Goal: Book appointment/travel/reservation

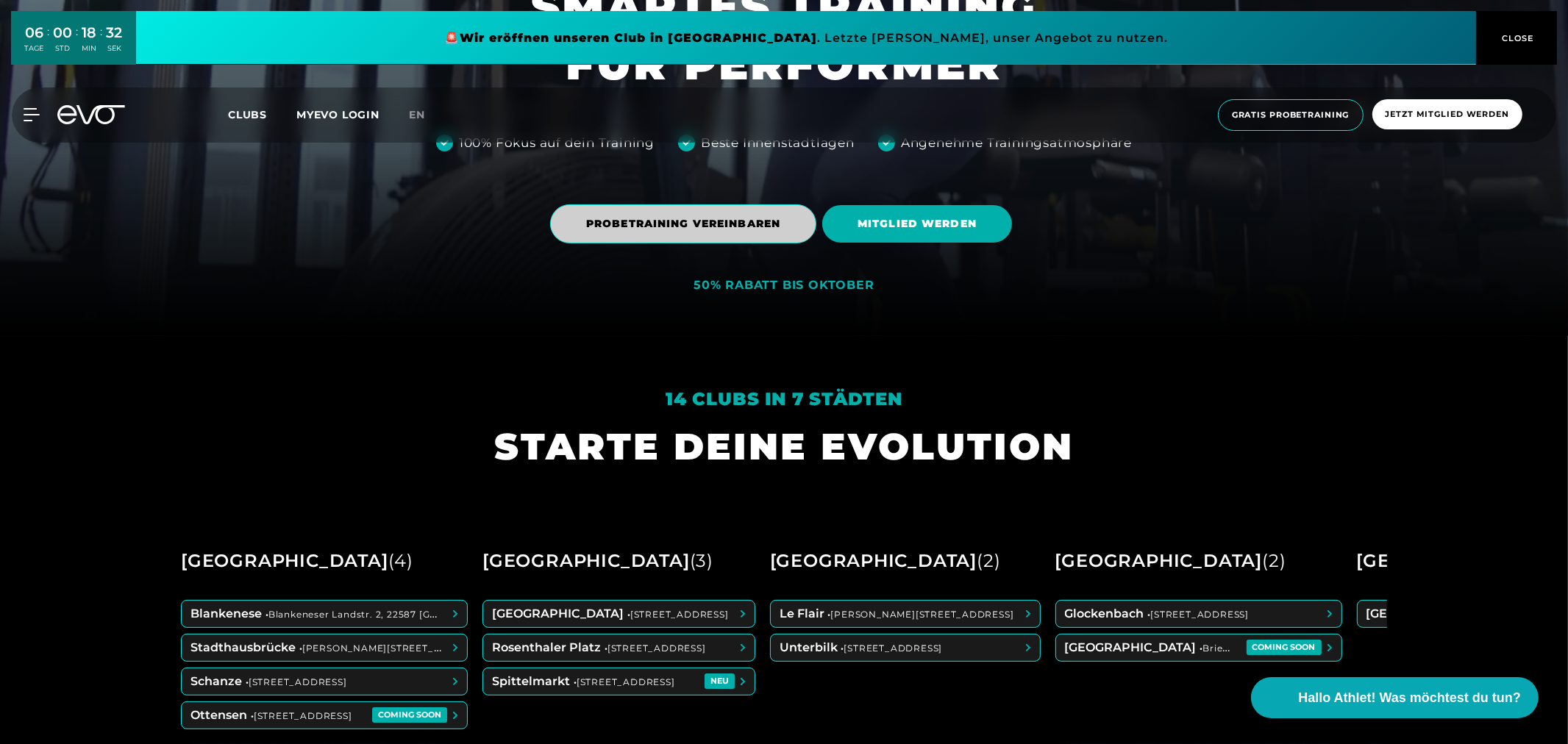
click at [722, 223] on span "PROBETRAINING VEREINBAREN" at bounding box center [683, 224] width 194 height 16
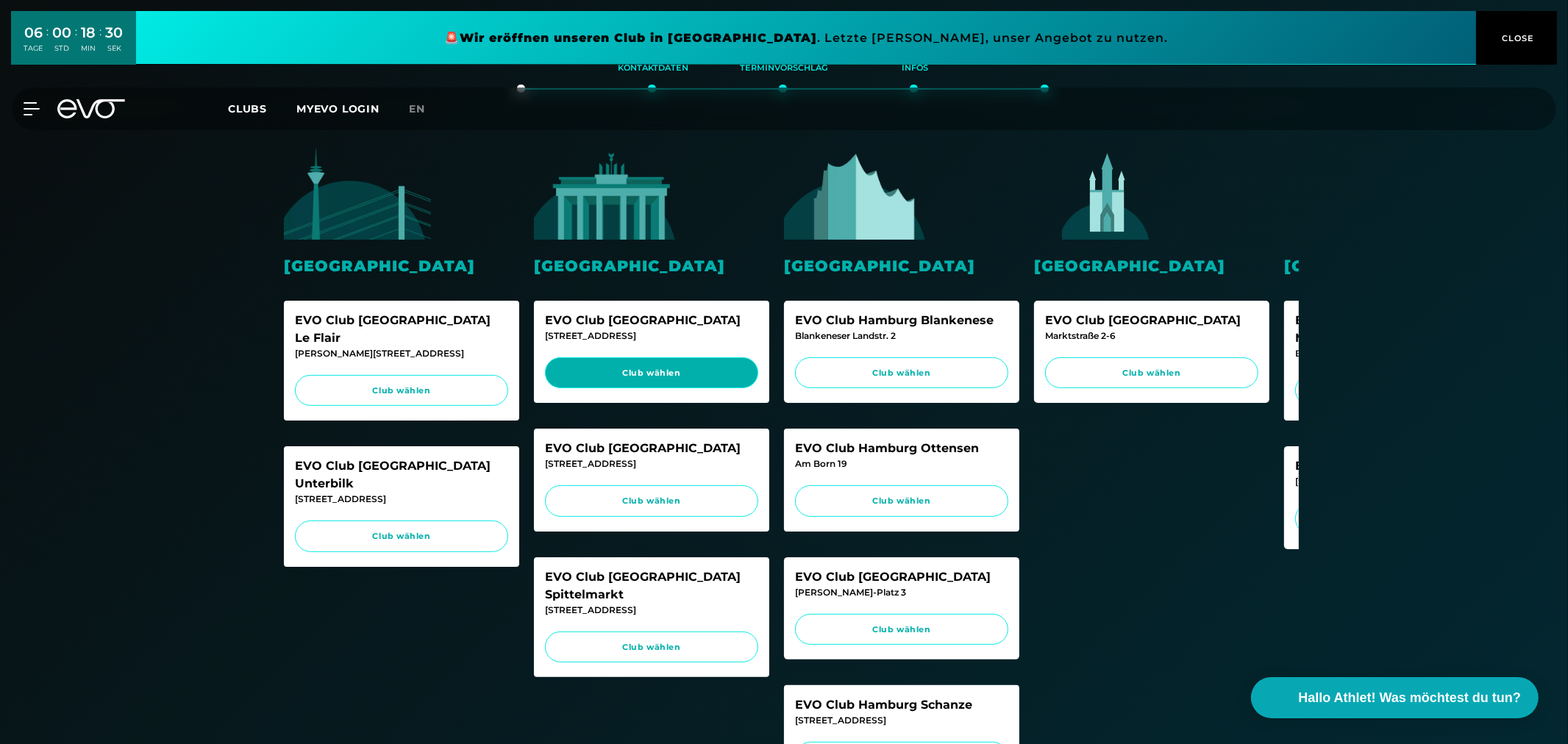
scroll to position [327, 0]
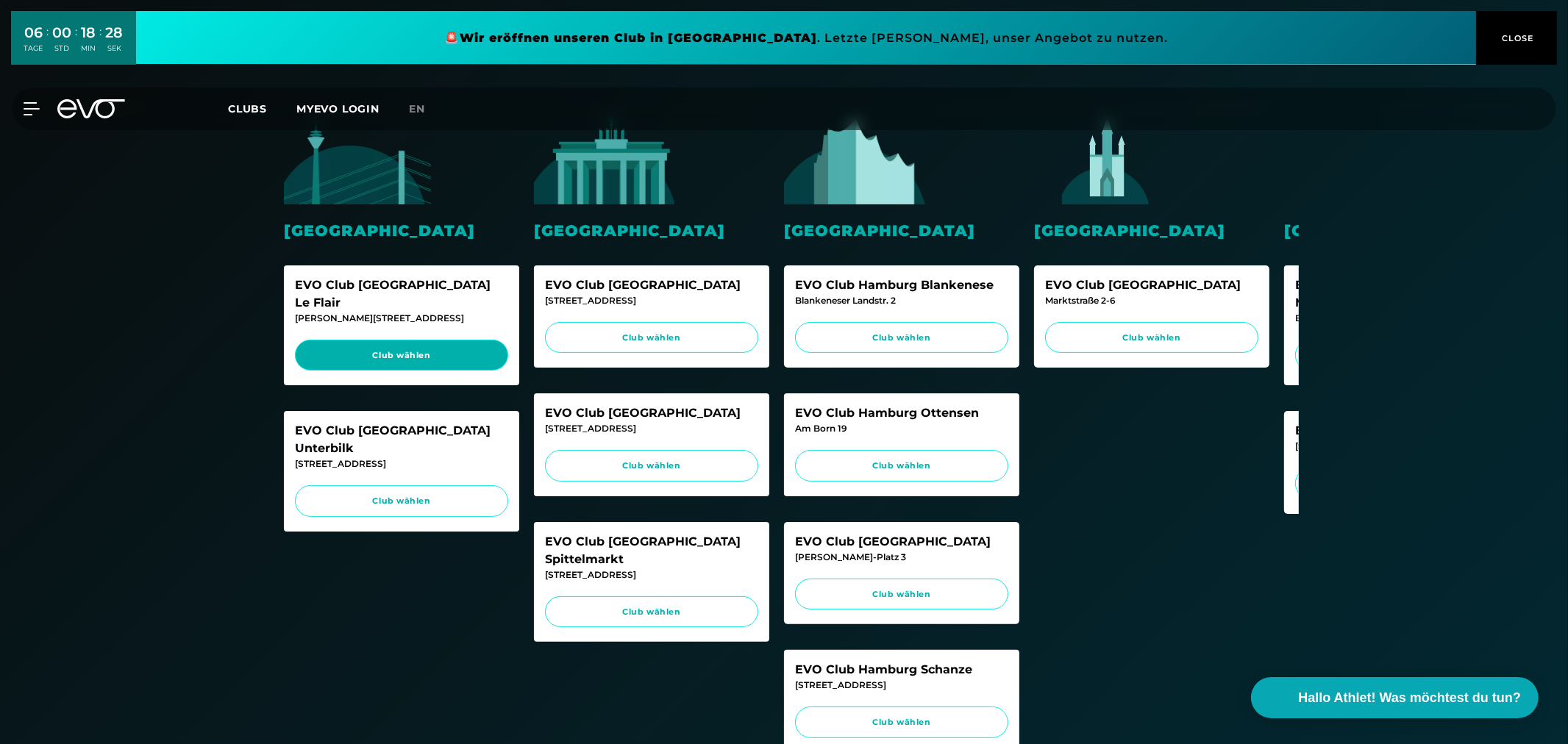
click at [414, 349] on span "Club wählen" at bounding box center [401, 355] width 185 height 13
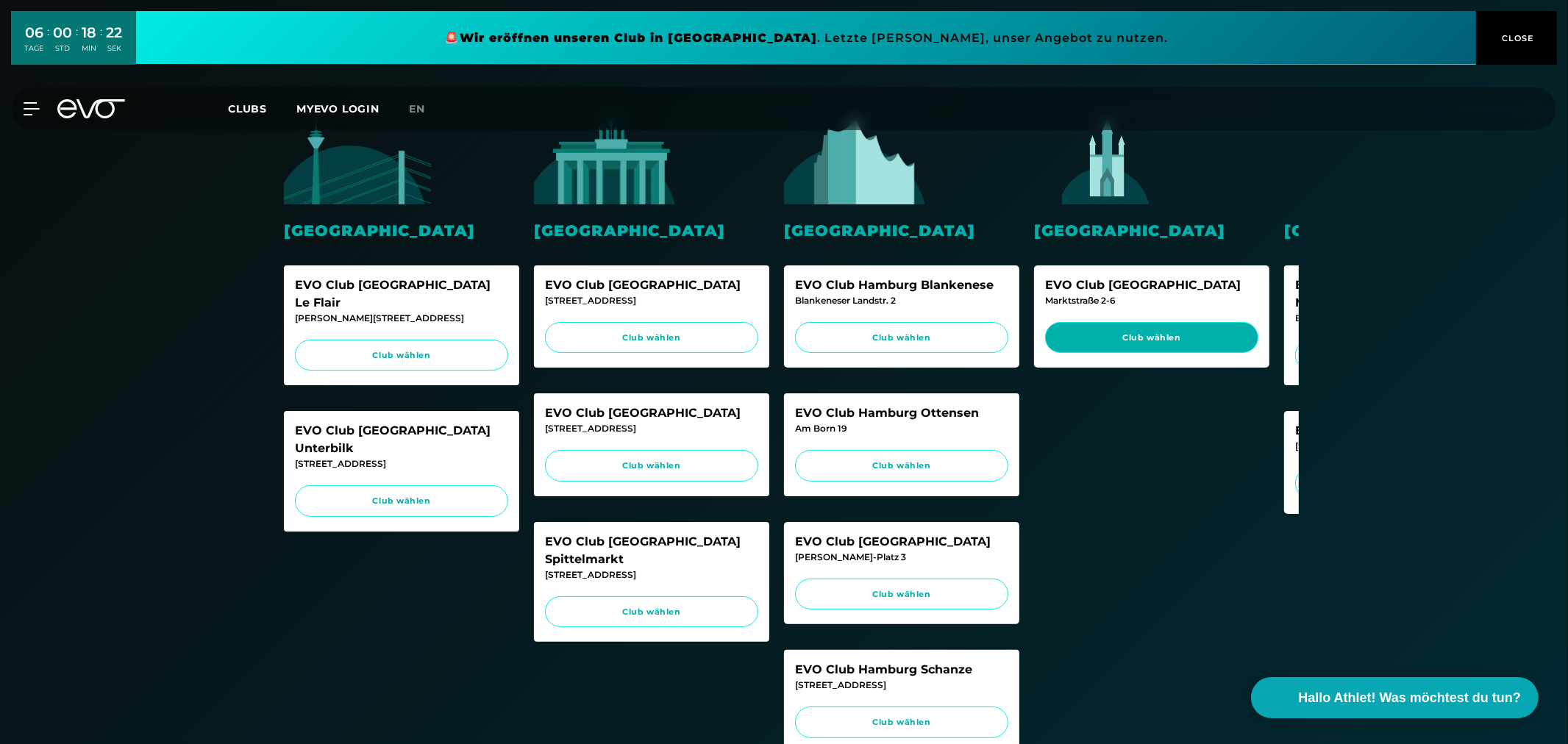
click at [1132, 329] on span "Club wählen" at bounding box center [1152, 338] width 214 height 31
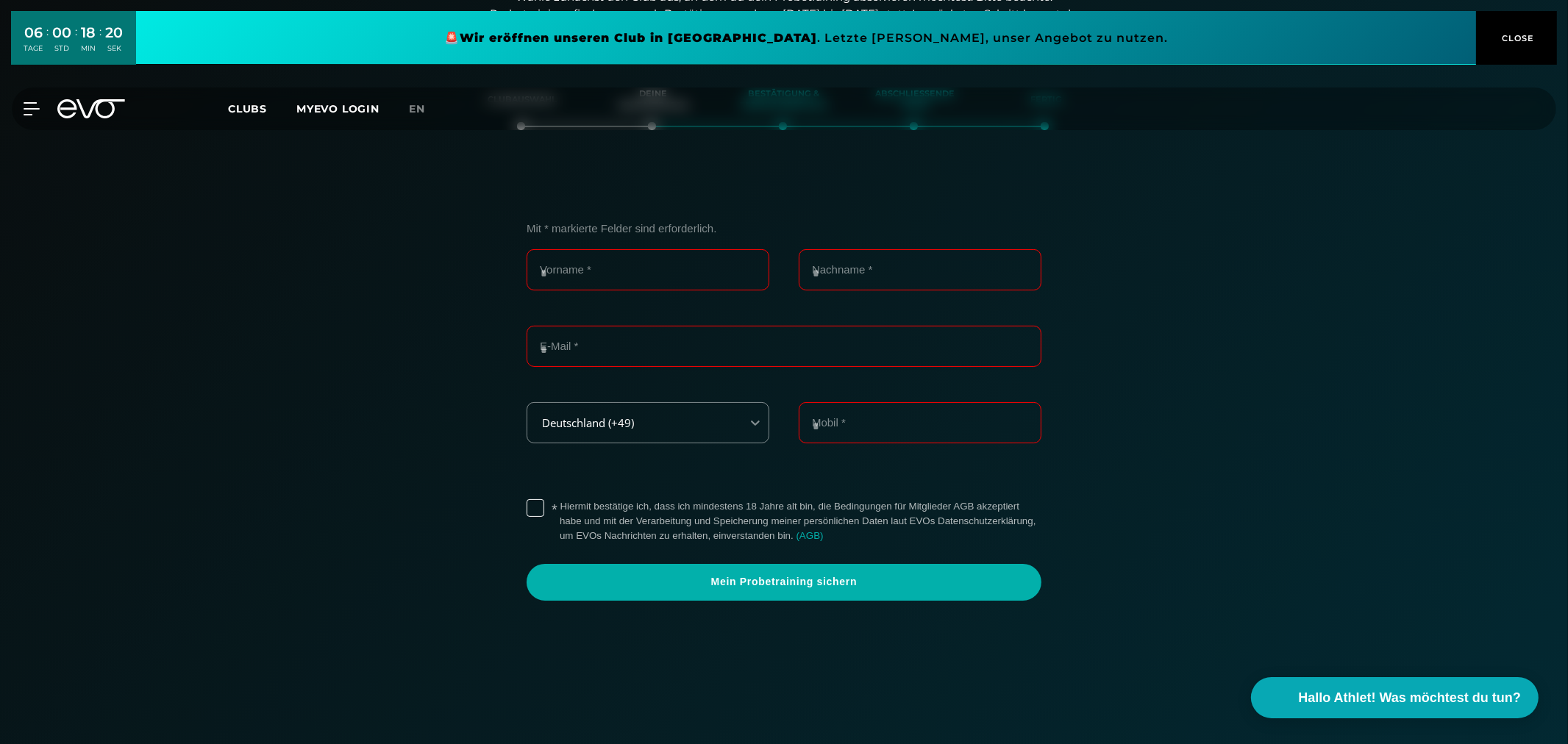
scroll to position [252, 0]
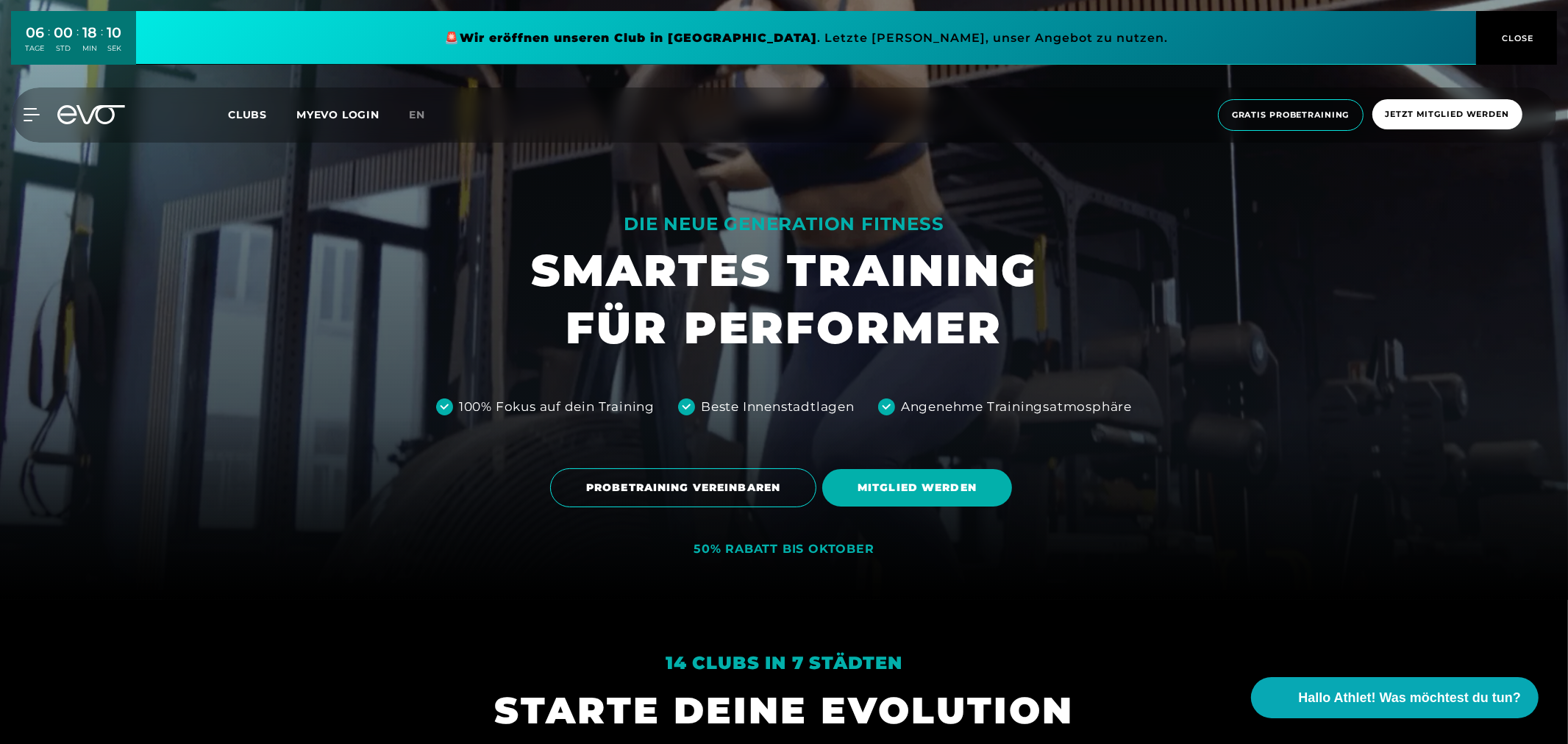
scroll to position [327, 0]
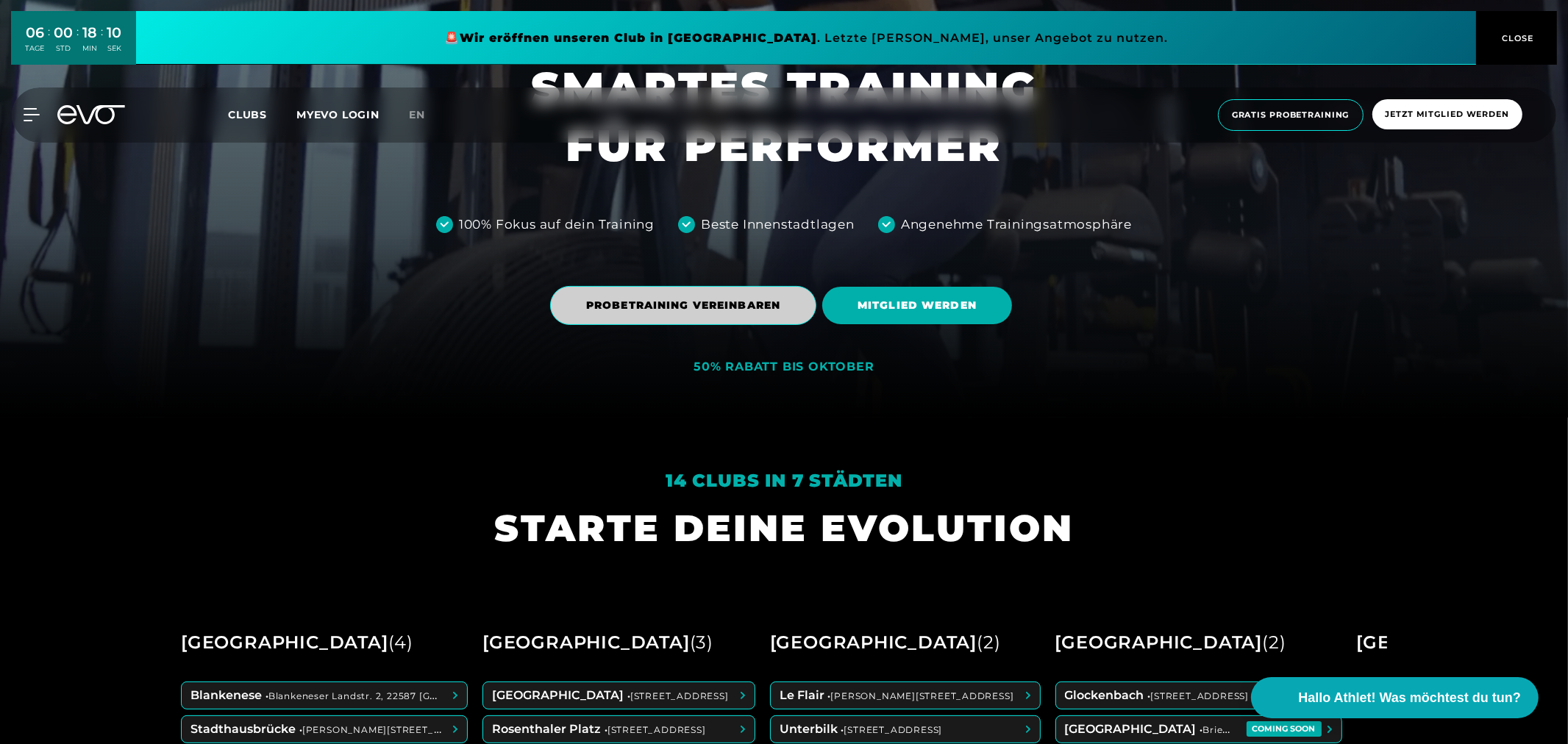
click at [765, 316] on span "PROBETRAINING VEREINBAREN" at bounding box center [682, 306] width 266 height 39
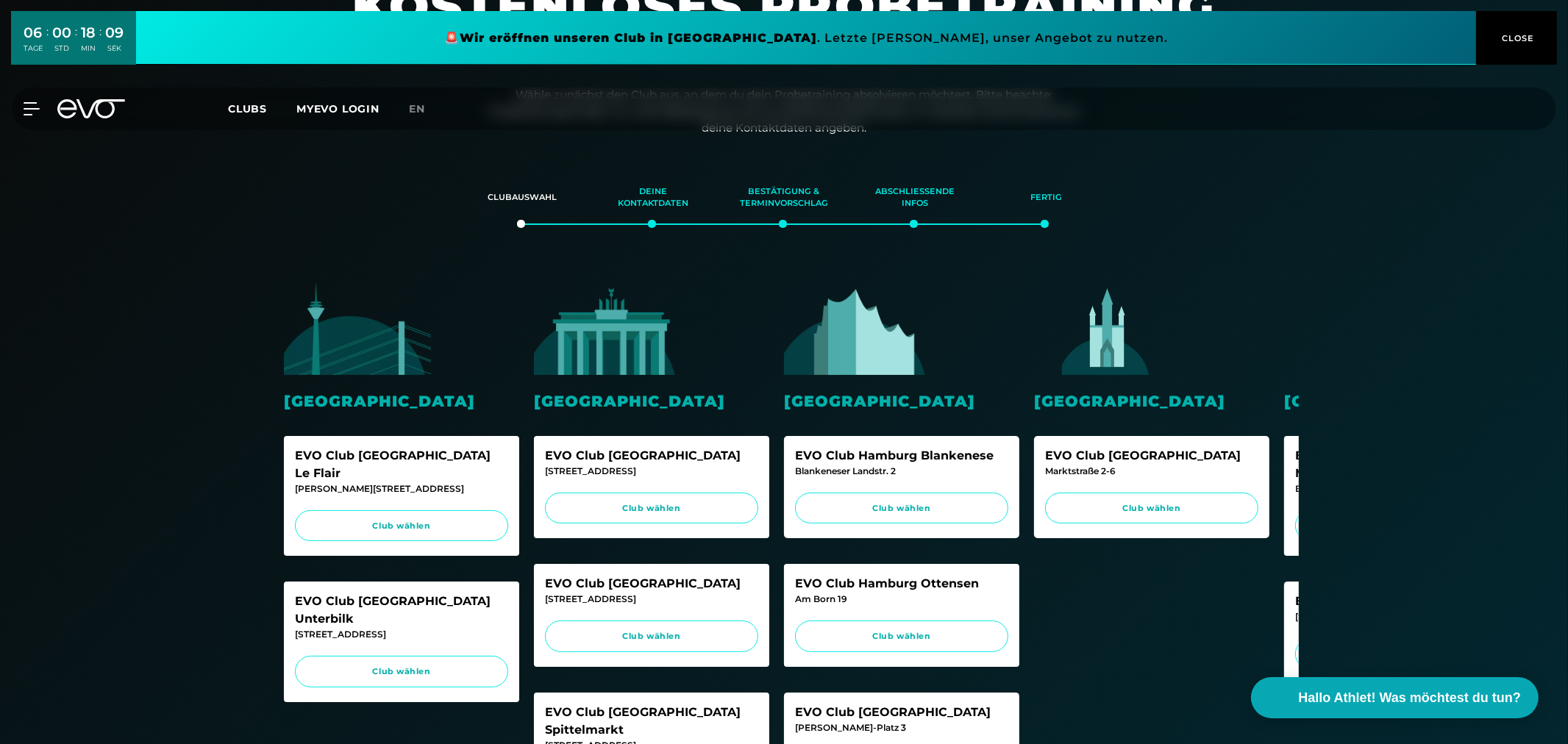
scroll to position [408, 0]
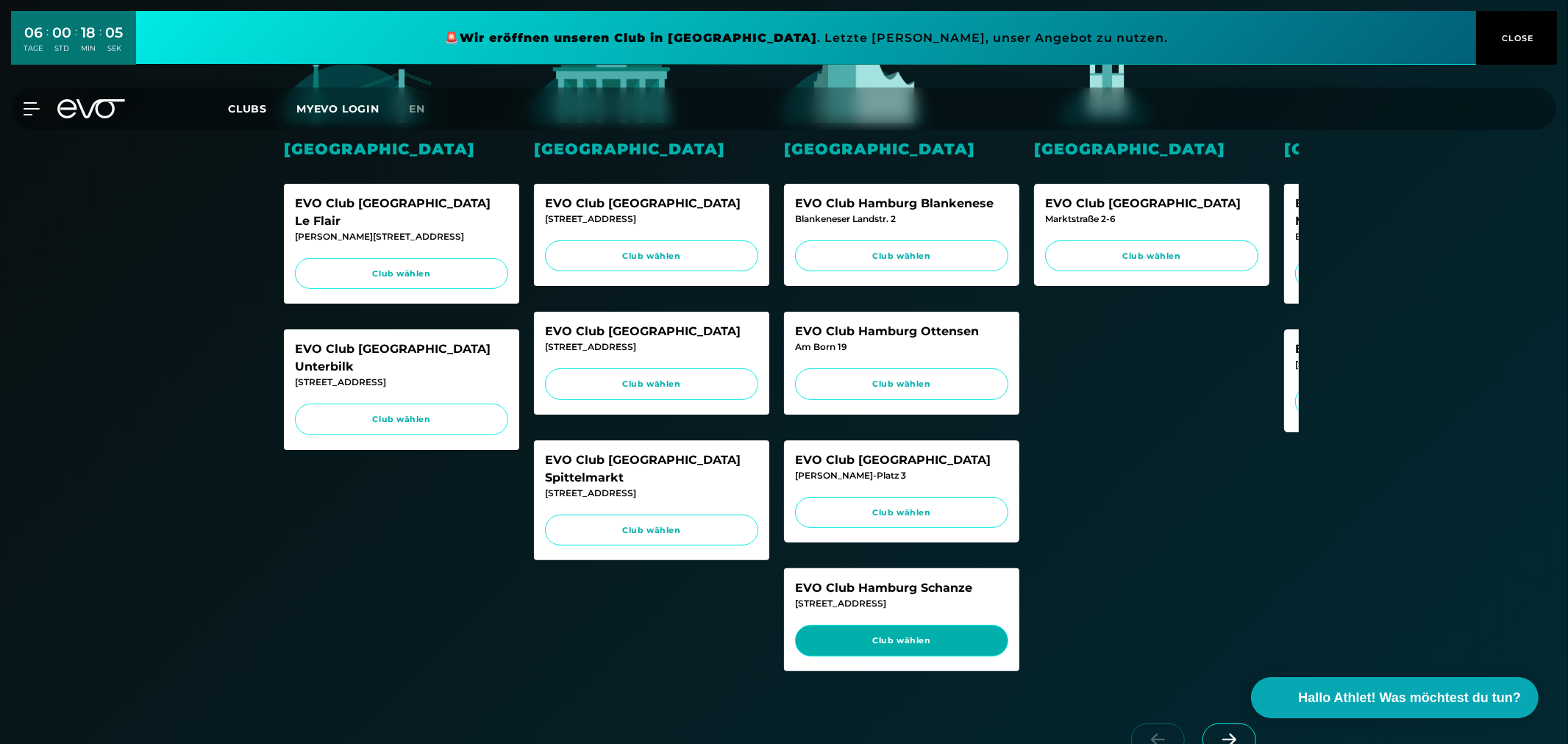
click at [886, 657] on link "Club wählen" at bounding box center [901, 641] width 214 height 31
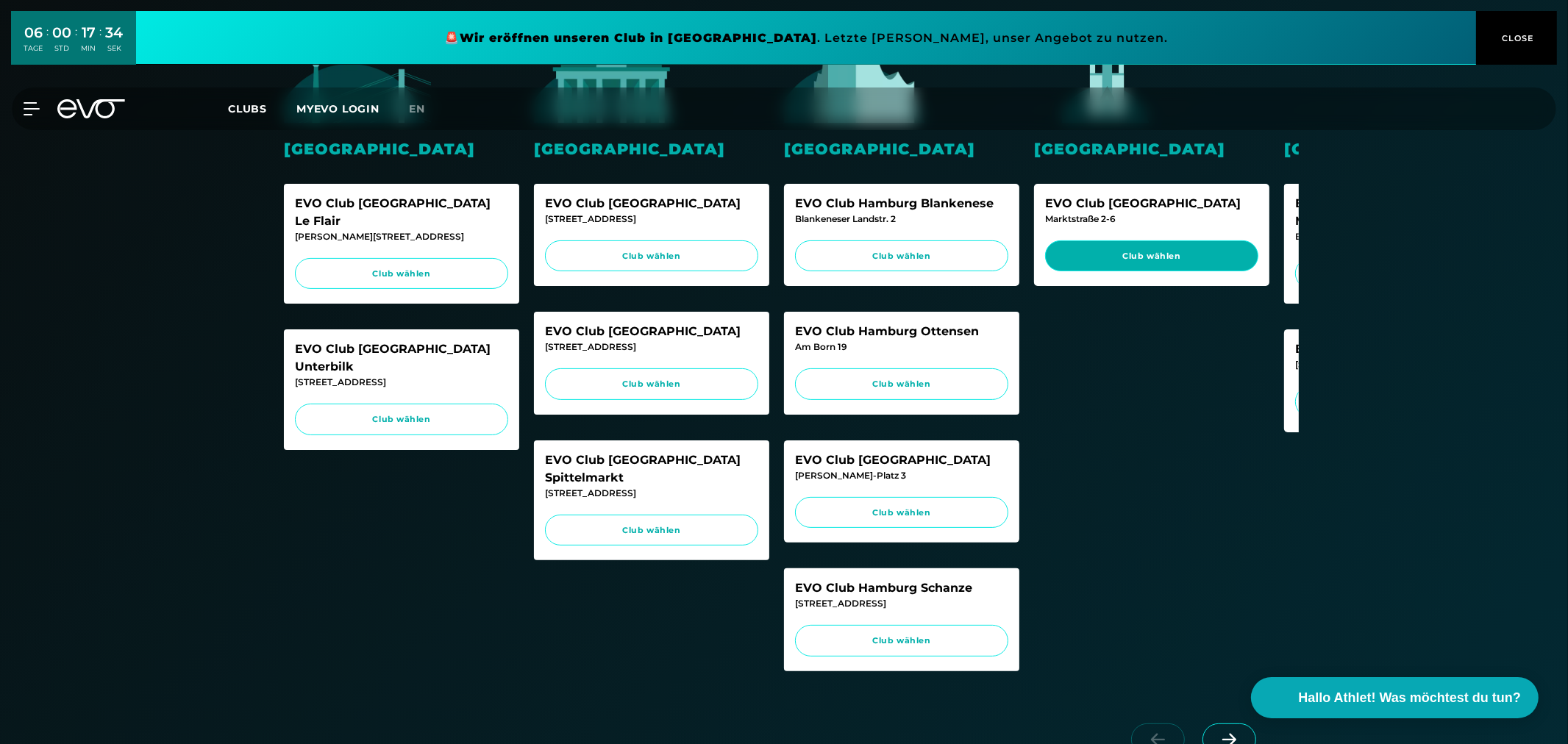
click at [1120, 254] on span "Club wählen" at bounding box center [1151, 257] width 185 height 13
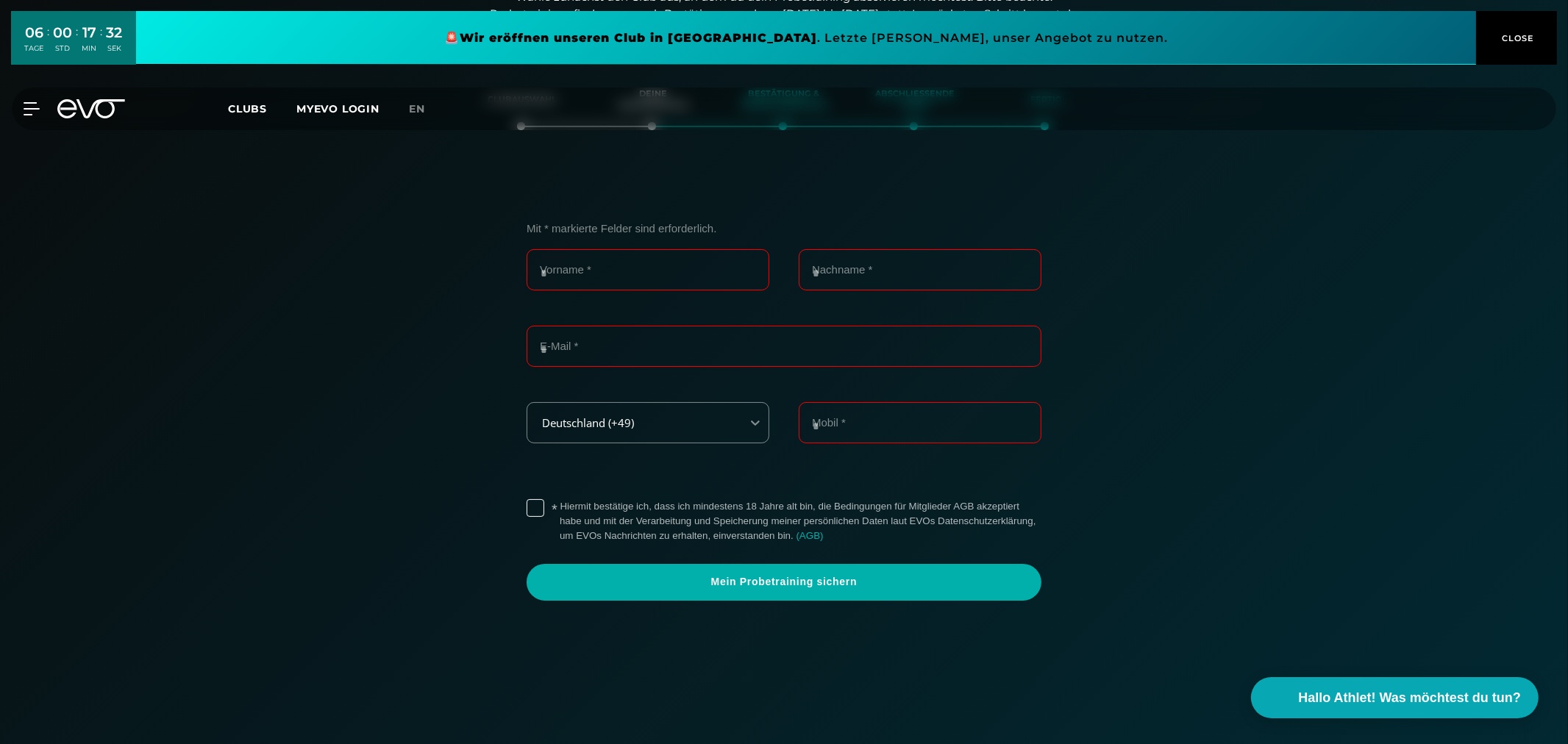
scroll to position [252, 0]
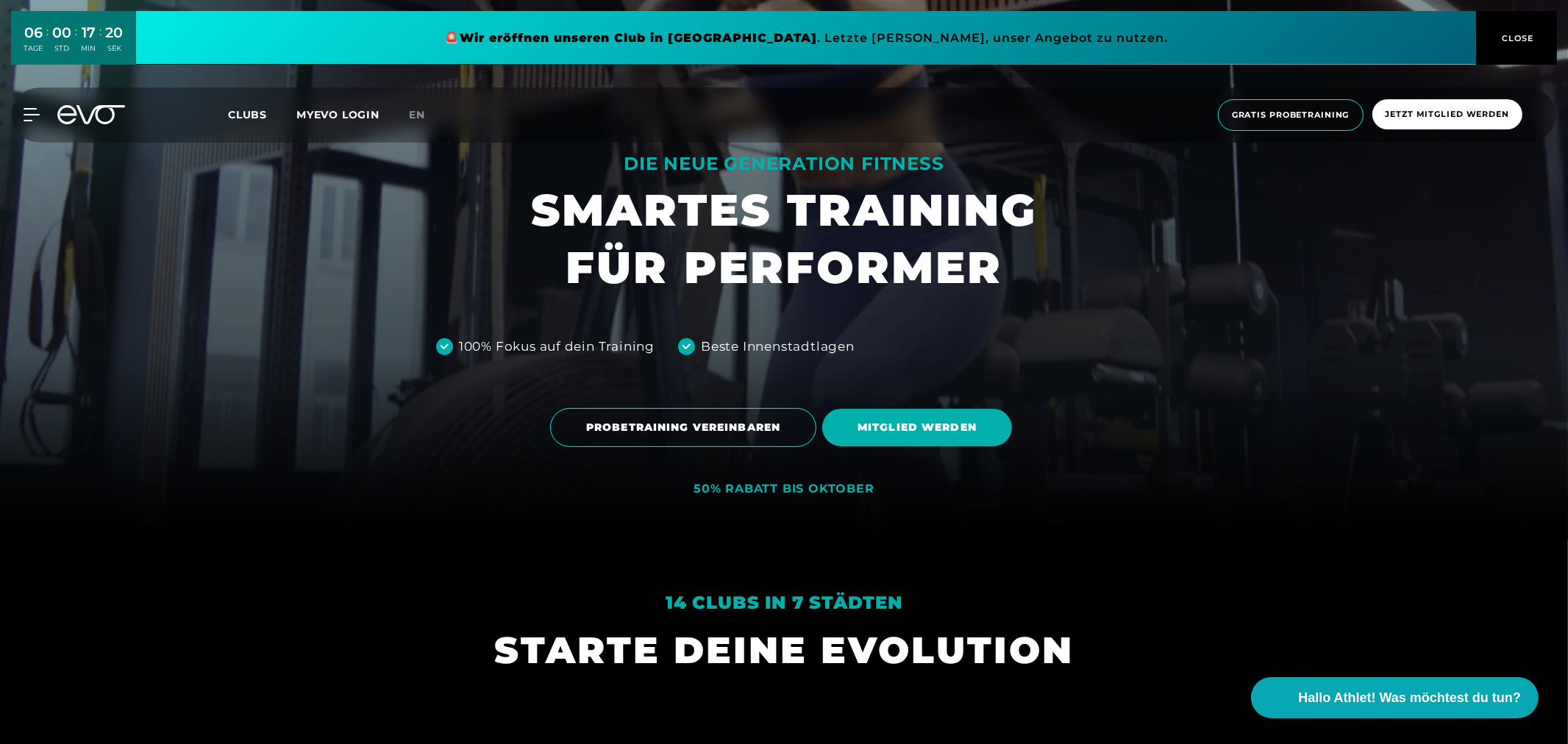
scroll to position [327, 0]
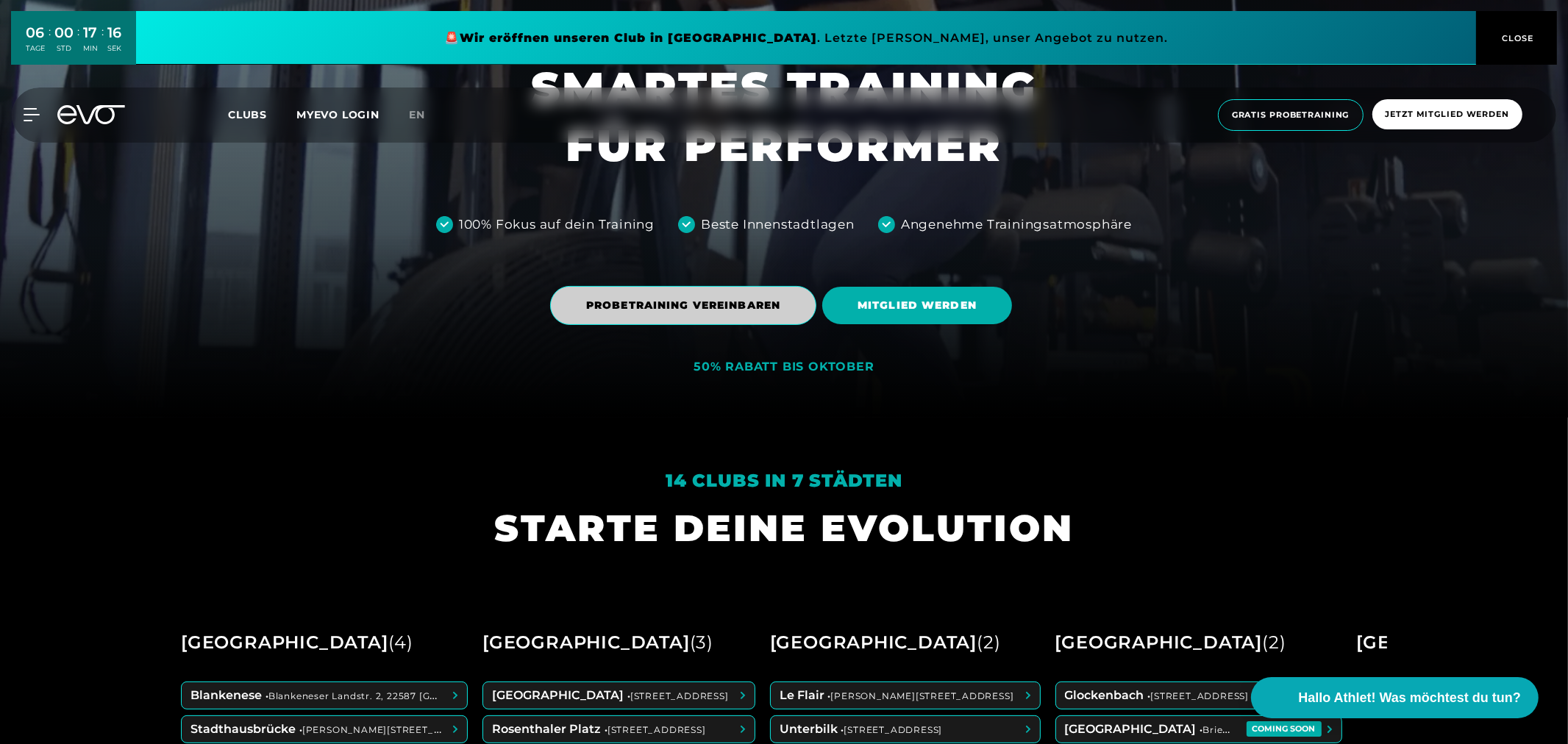
click at [740, 308] on span "PROBETRAINING VEREINBAREN" at bounding box center [683, 305] width 194 height 16
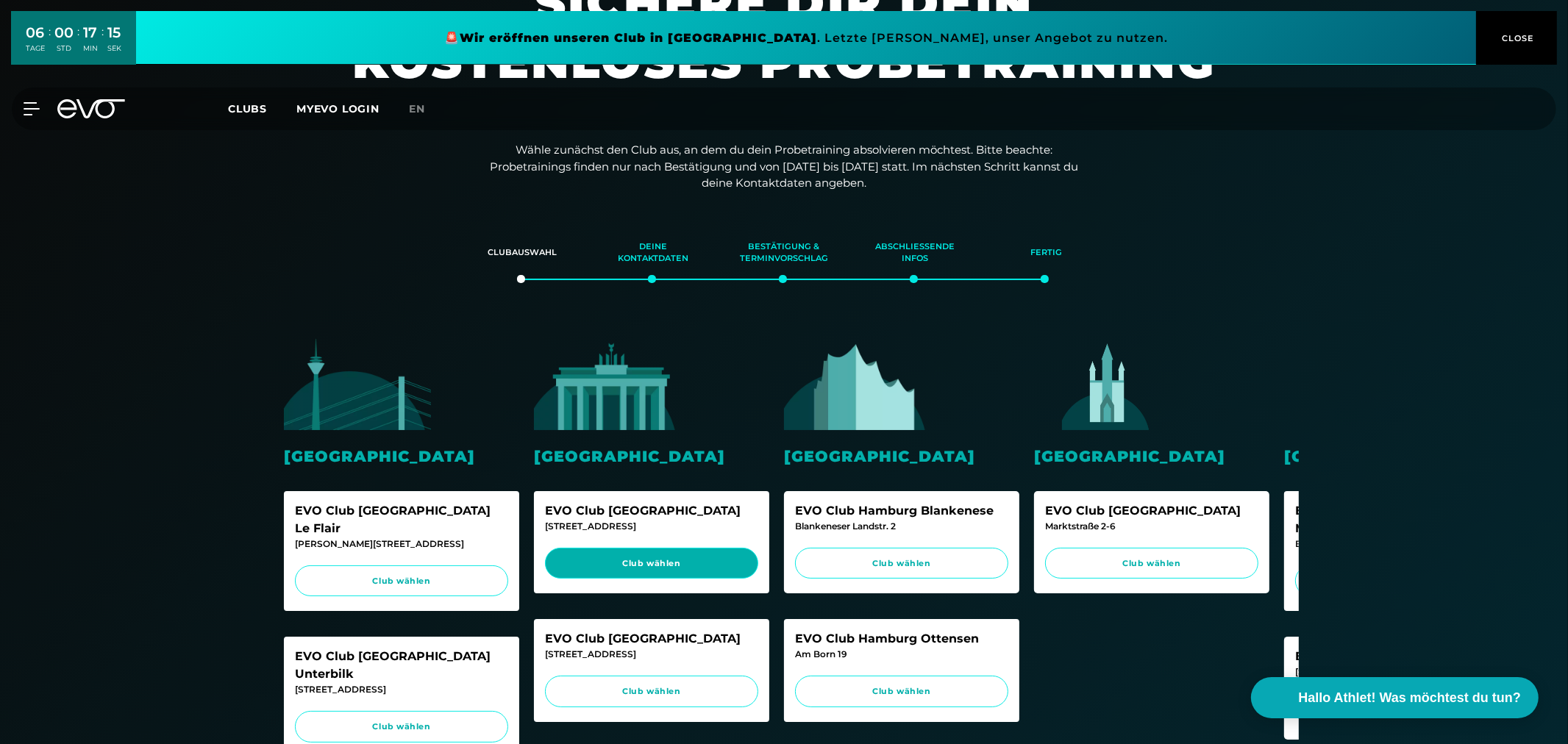
scroll to position [245, 0]
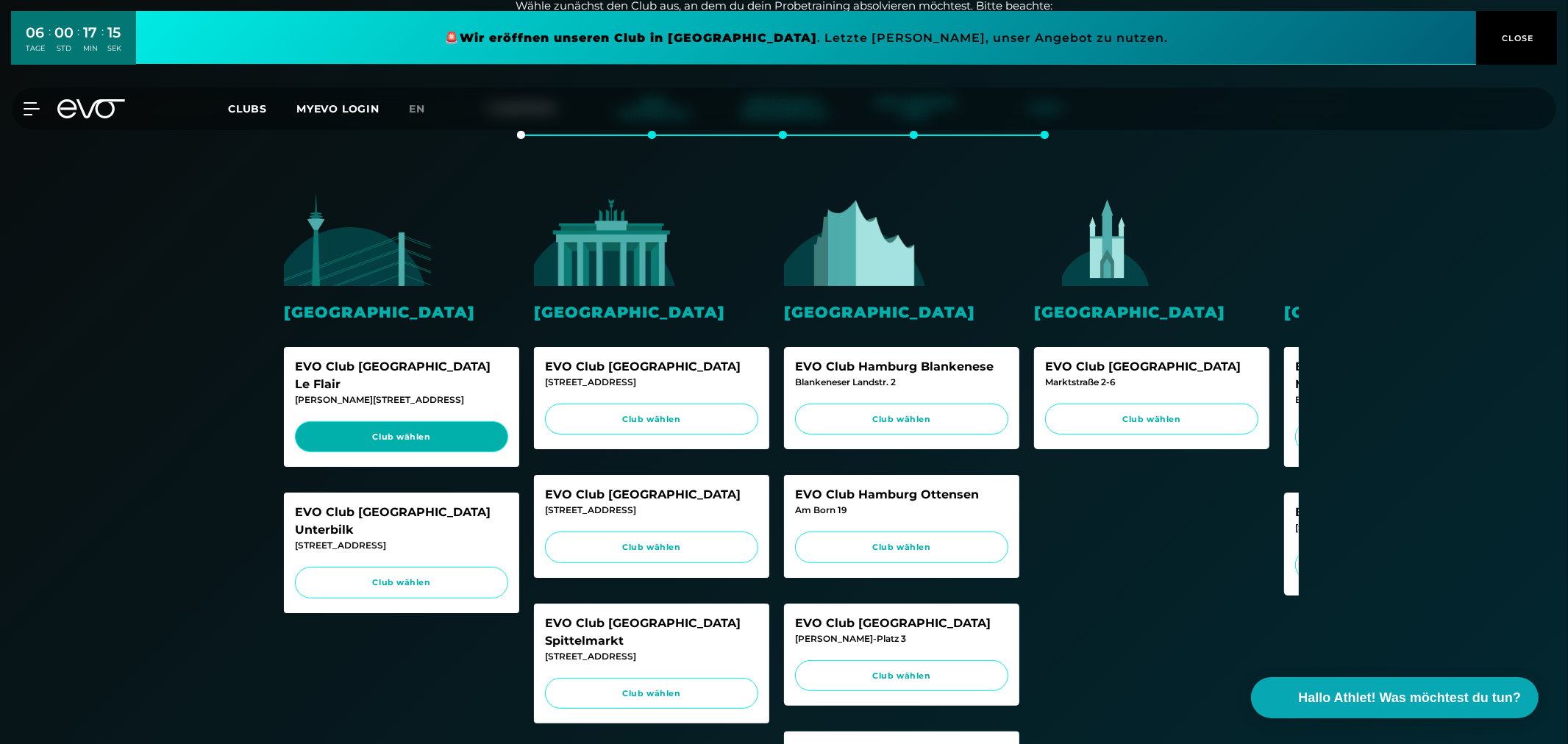
click at [459, 431] on span "Club wählen" at bounding box center [401, 437] width 185 height 13
